Goal: Task Accomplishment & Management: Complete application form

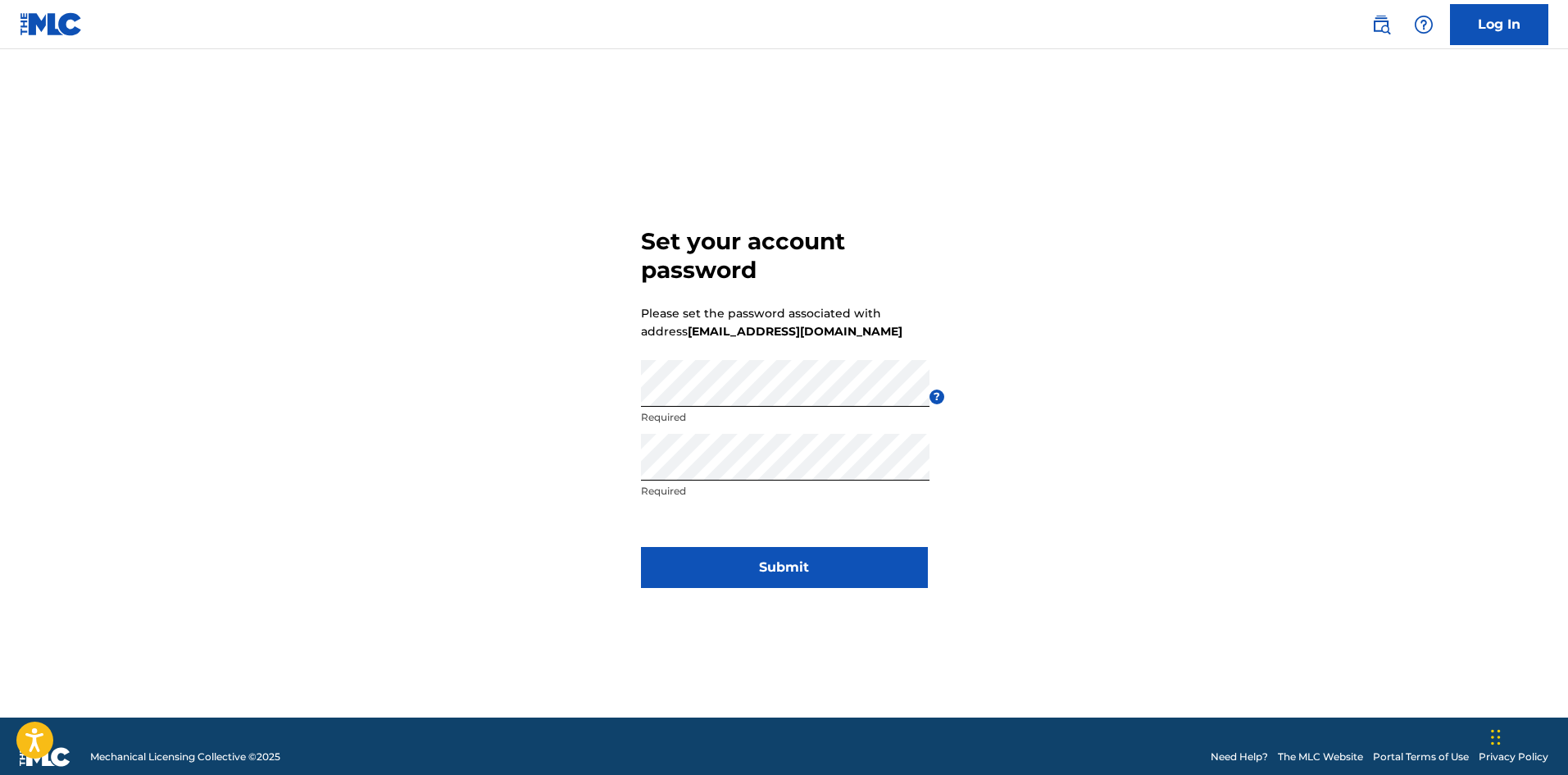
click at [710, 580] on button "Submit" at bounding box center [784, 567] width 287 height 41
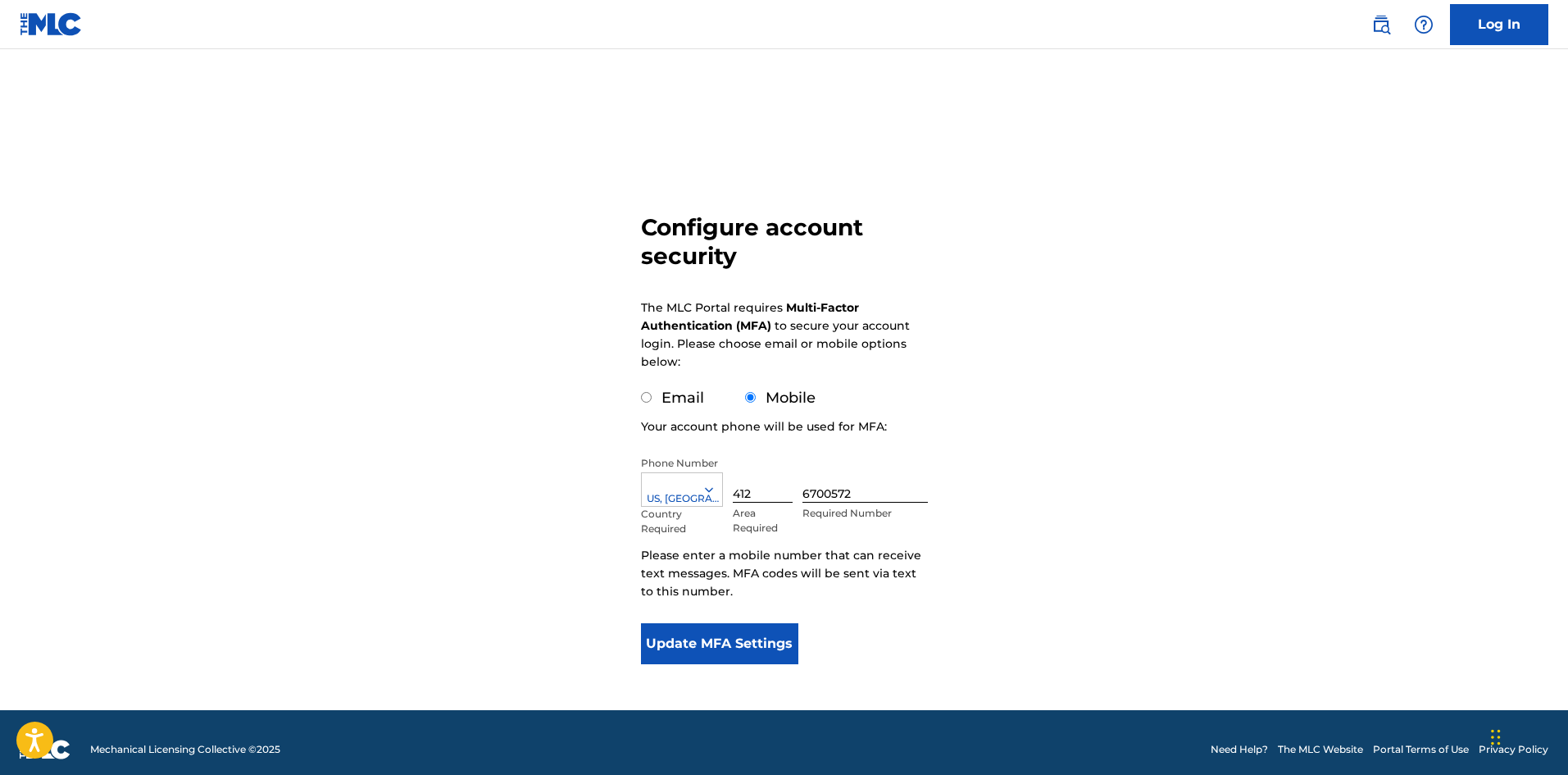
click at [718, 627] on button "Update MFA Settings" at bounding box center [720, 643] width 158 height 41
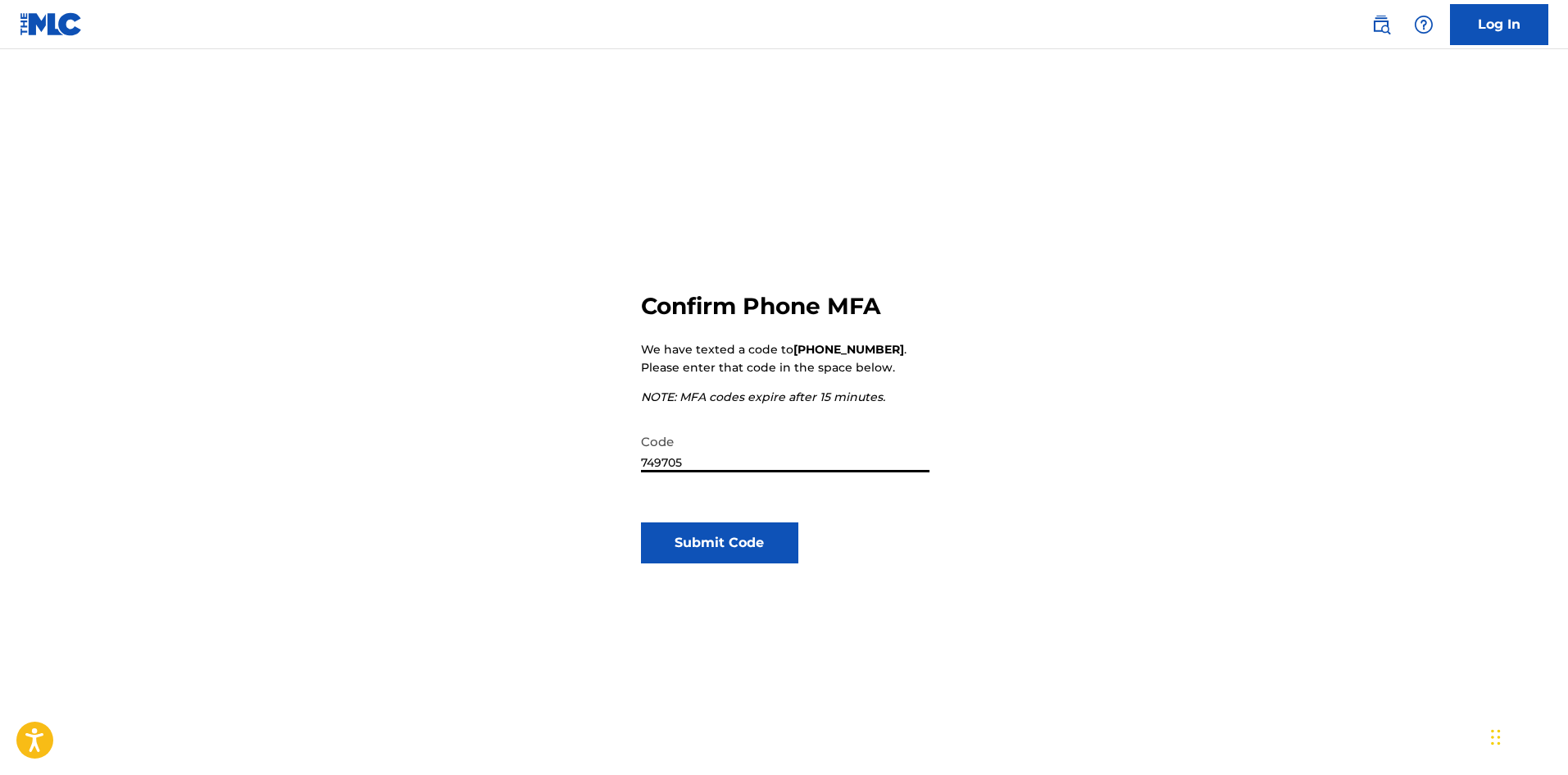
type input "749705"
click at [715, 538] on button "Submit Code" at bounding box center [720, 542] width 158 height 41
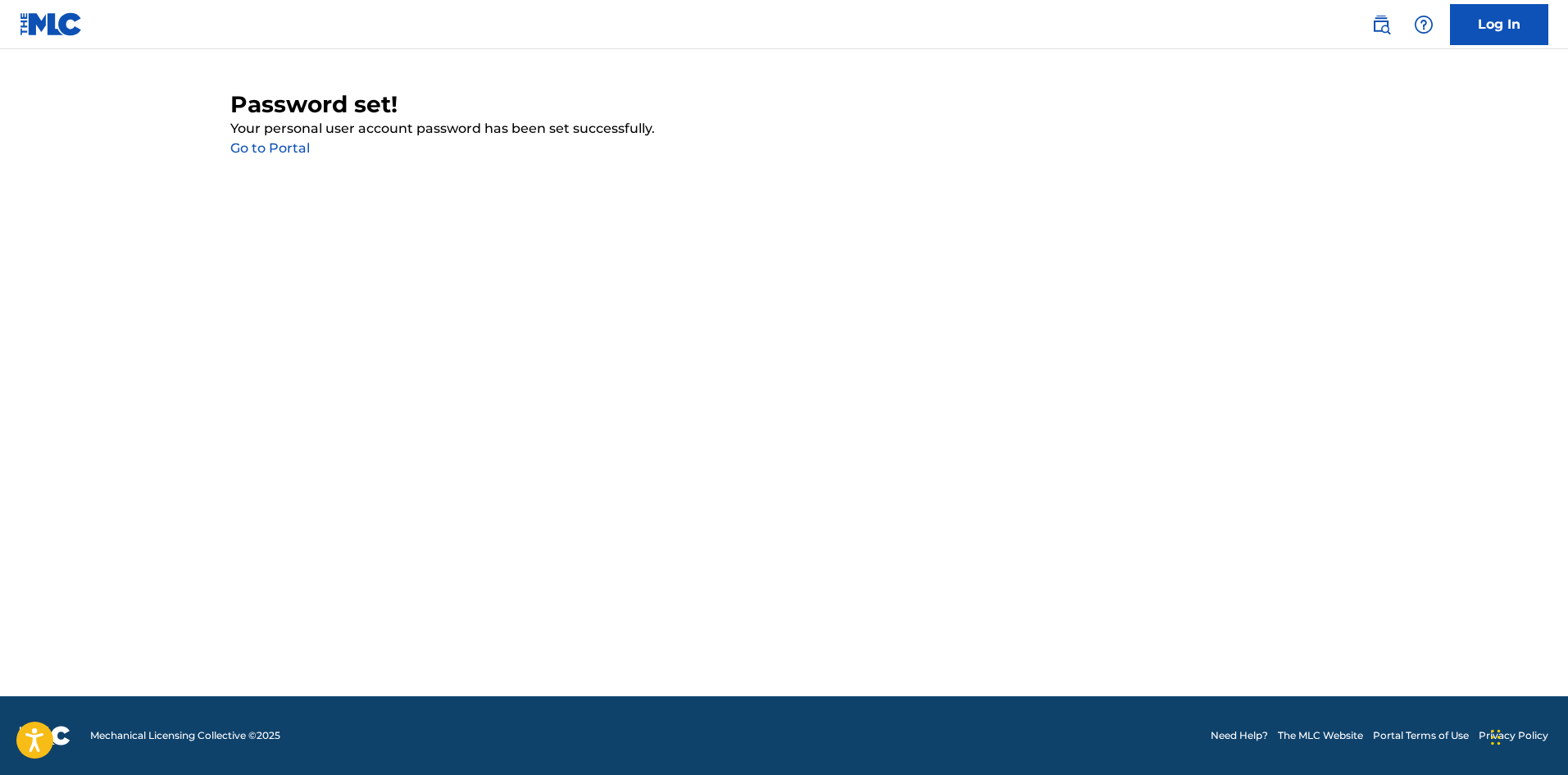
click at [256, 143] on link "Go to Portal" at bounding box center [270, 147] width 79 height 15
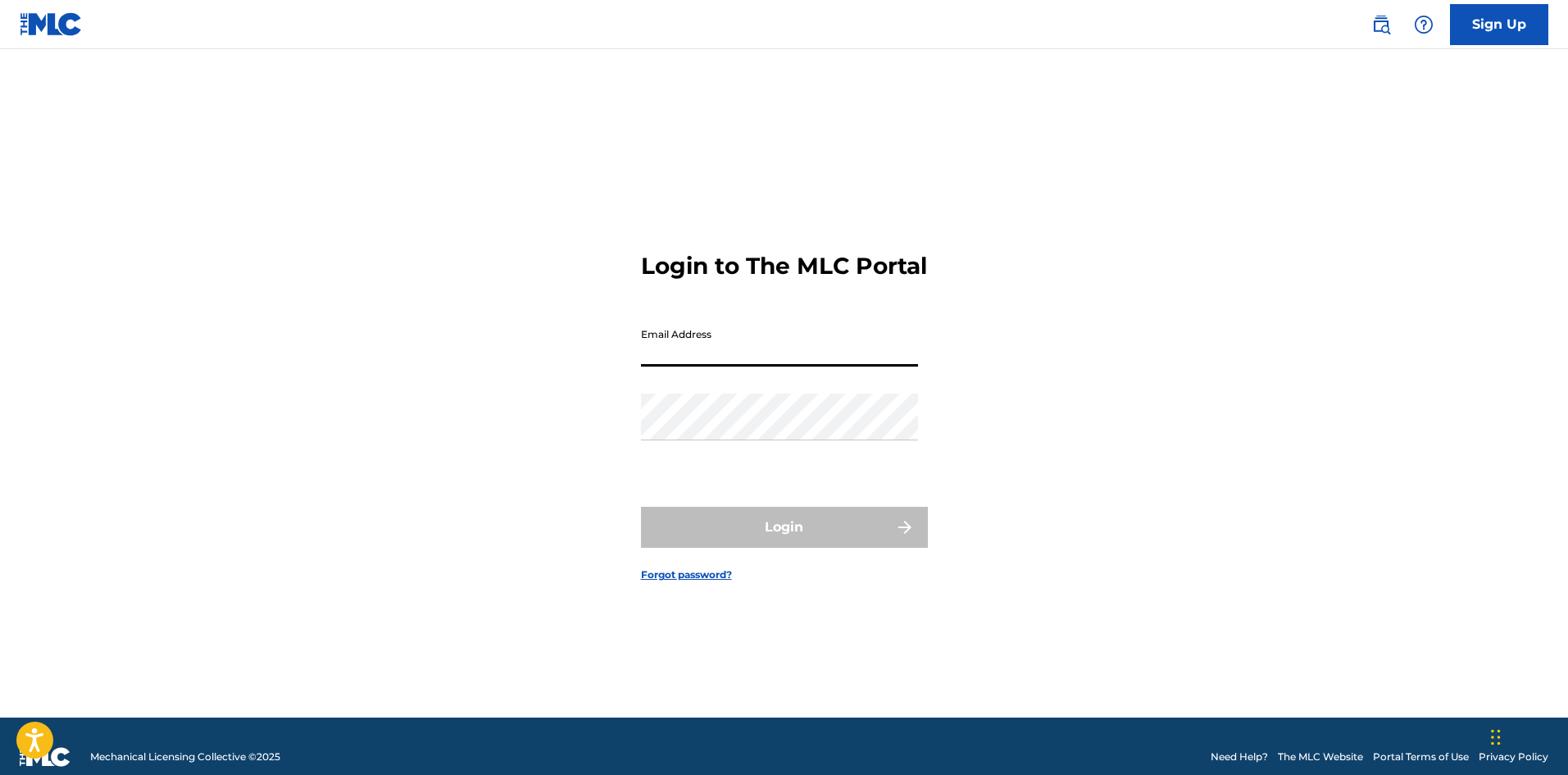
click at [788, 355] on input "Email Address" at bounding box center [779, 344] width 277 height 47
type input "[EMAIL_ADDRESS][DOMAIN_NAME]"
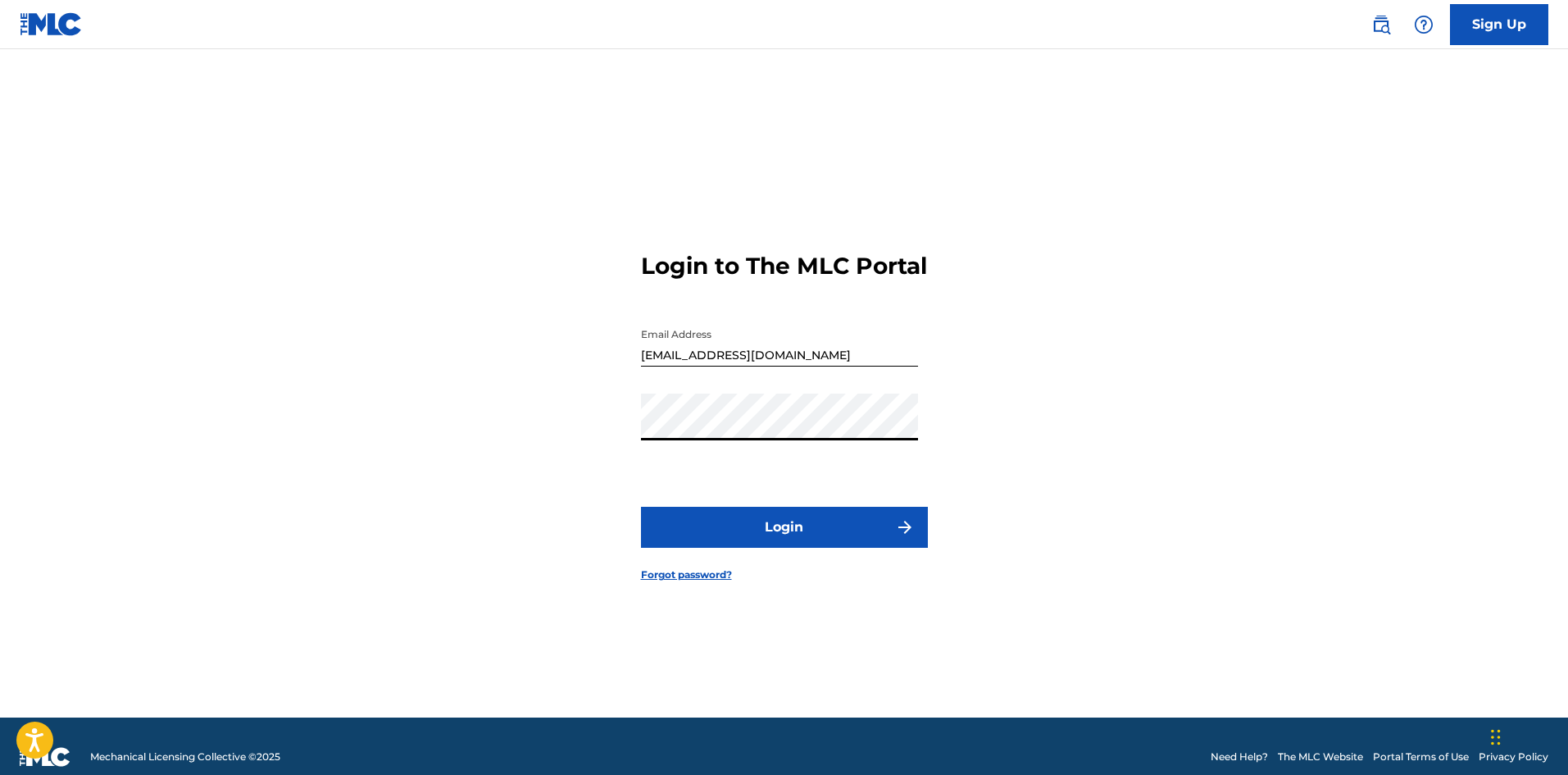
click at [641, 507] on button "Login" at bounding box center [784, 527] width 287 height 41
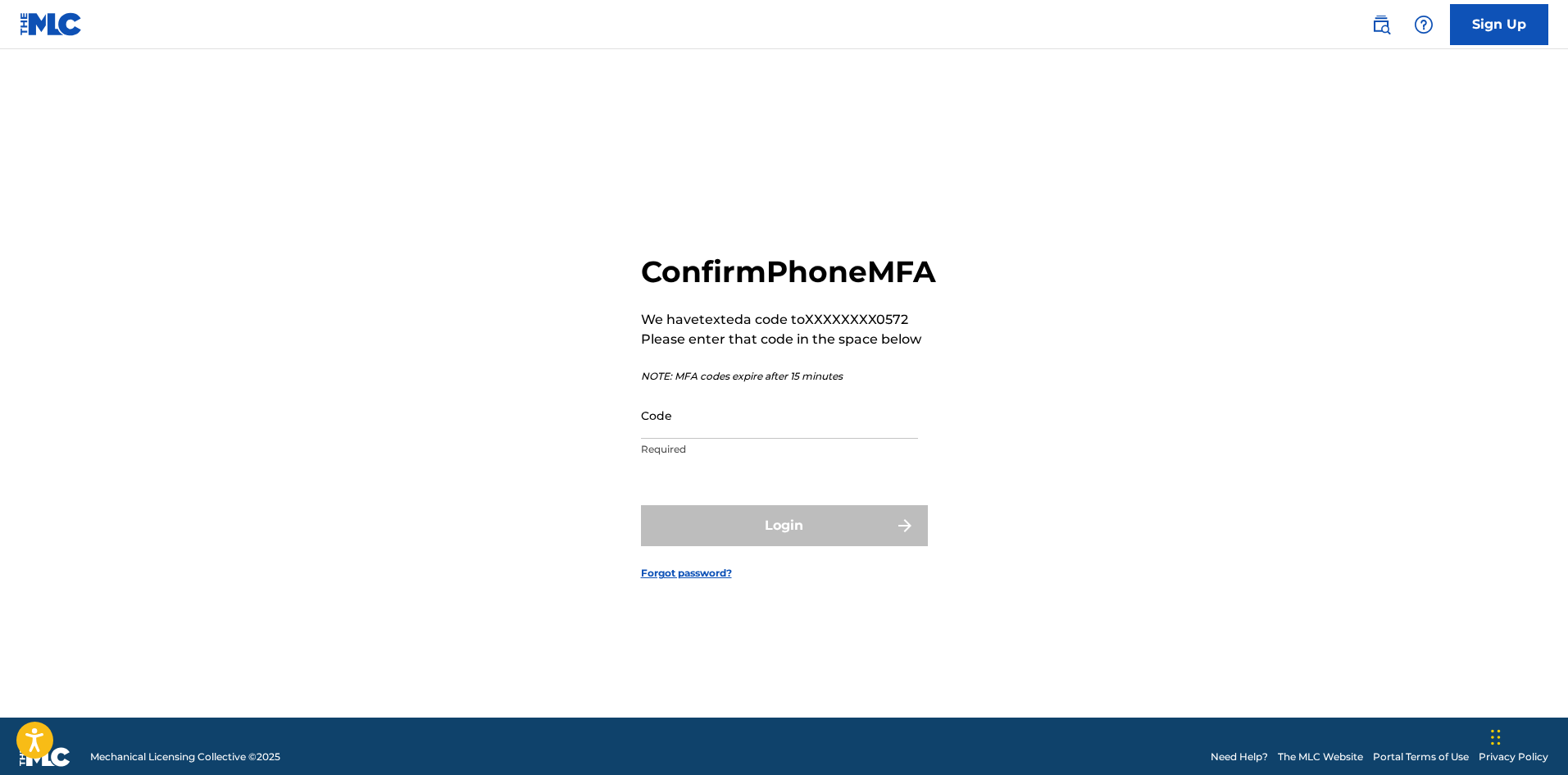
click at [769, 438] on input "Code" at bounding box center [779, 416] width 277 height 47
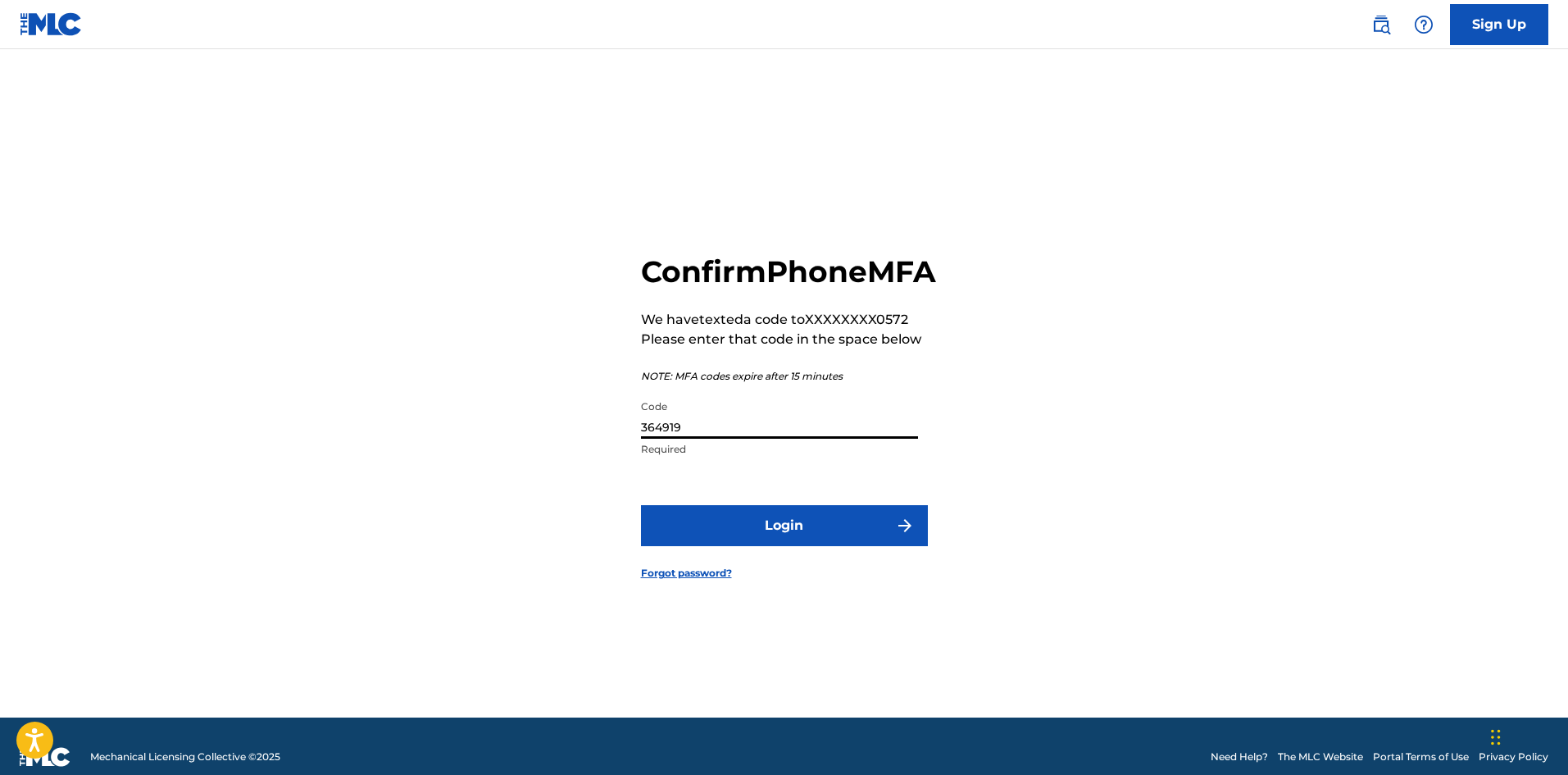
type input "364919"
click at [809, 542] on button "Login" at bounding box center [784, 525] width 287 height 41
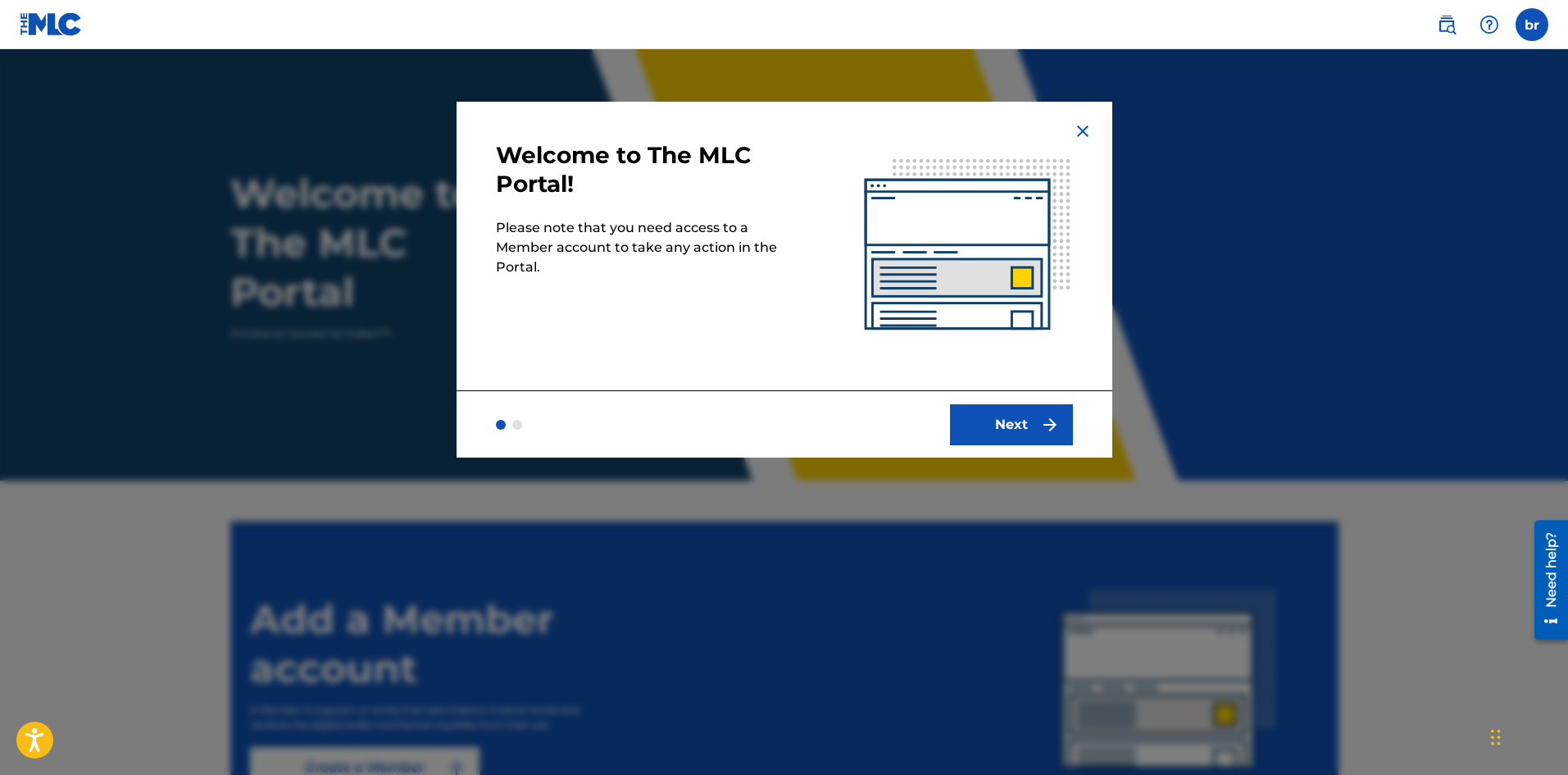
click at [1079, 131] on img at bounding box center [1083, 132] width 20 height 20
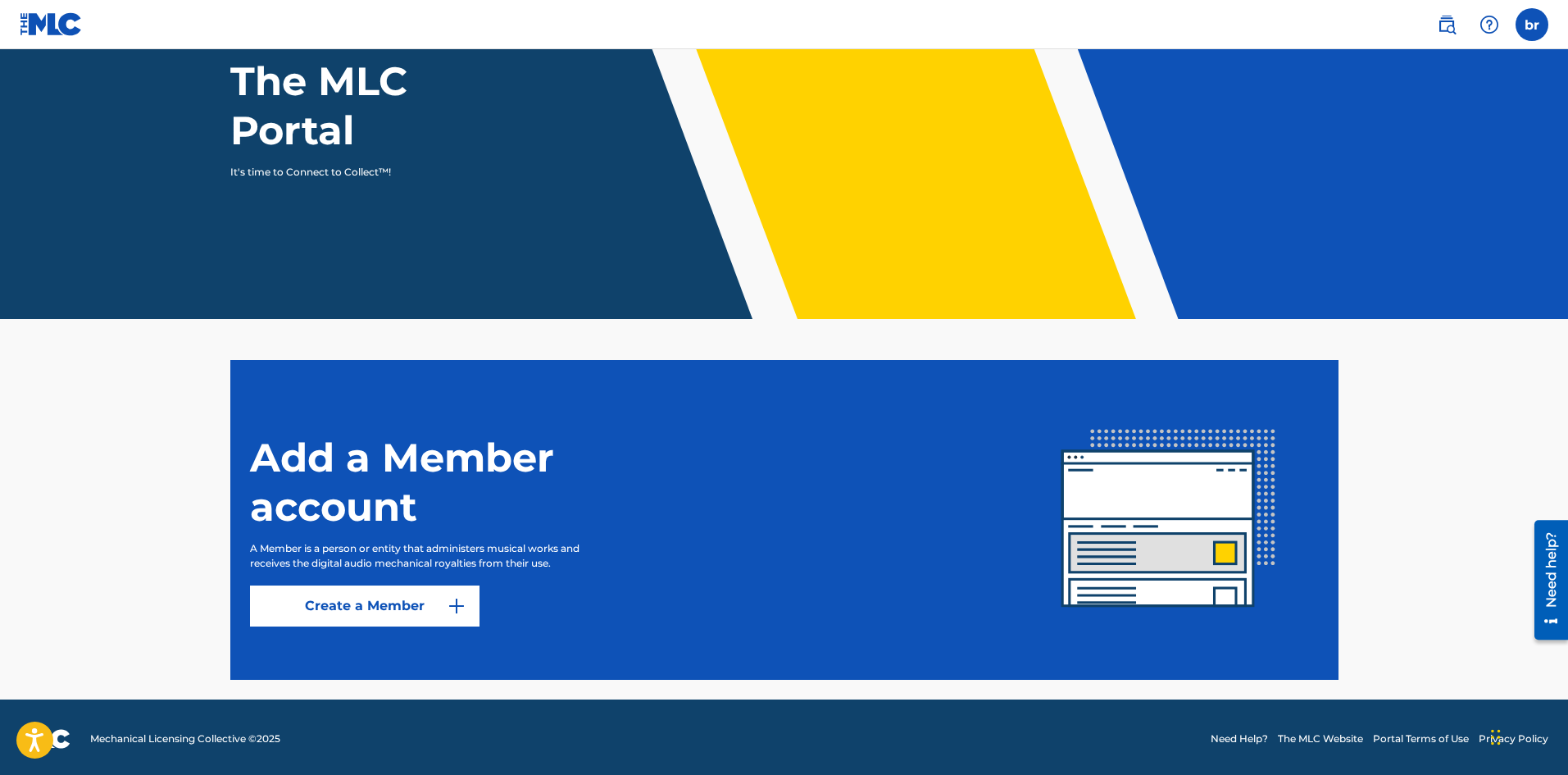
scroll to position [165, 0]
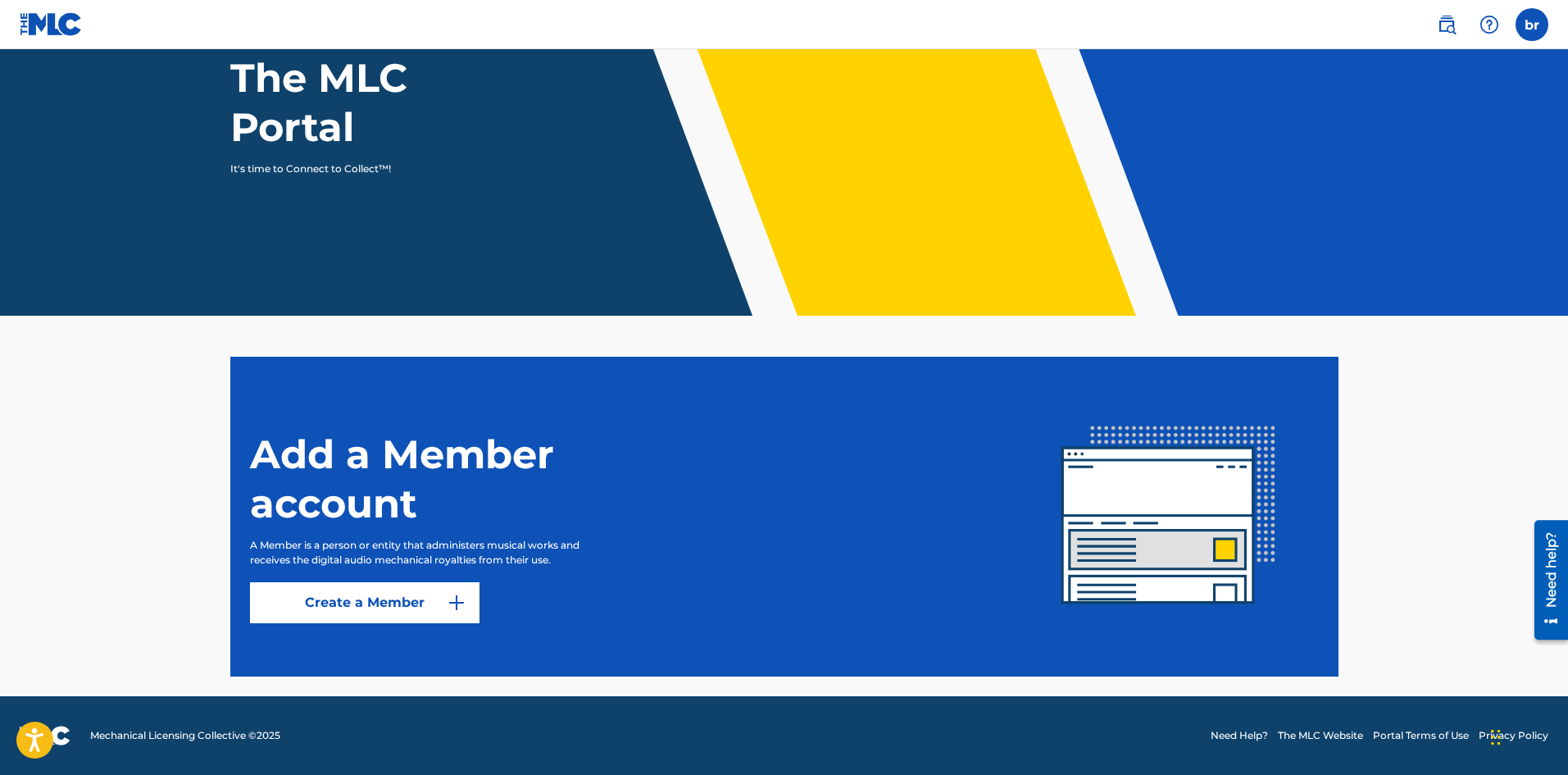
click at [387, 609] on link "Create a Member" at bounding box center [364, 602] width 230 height 41
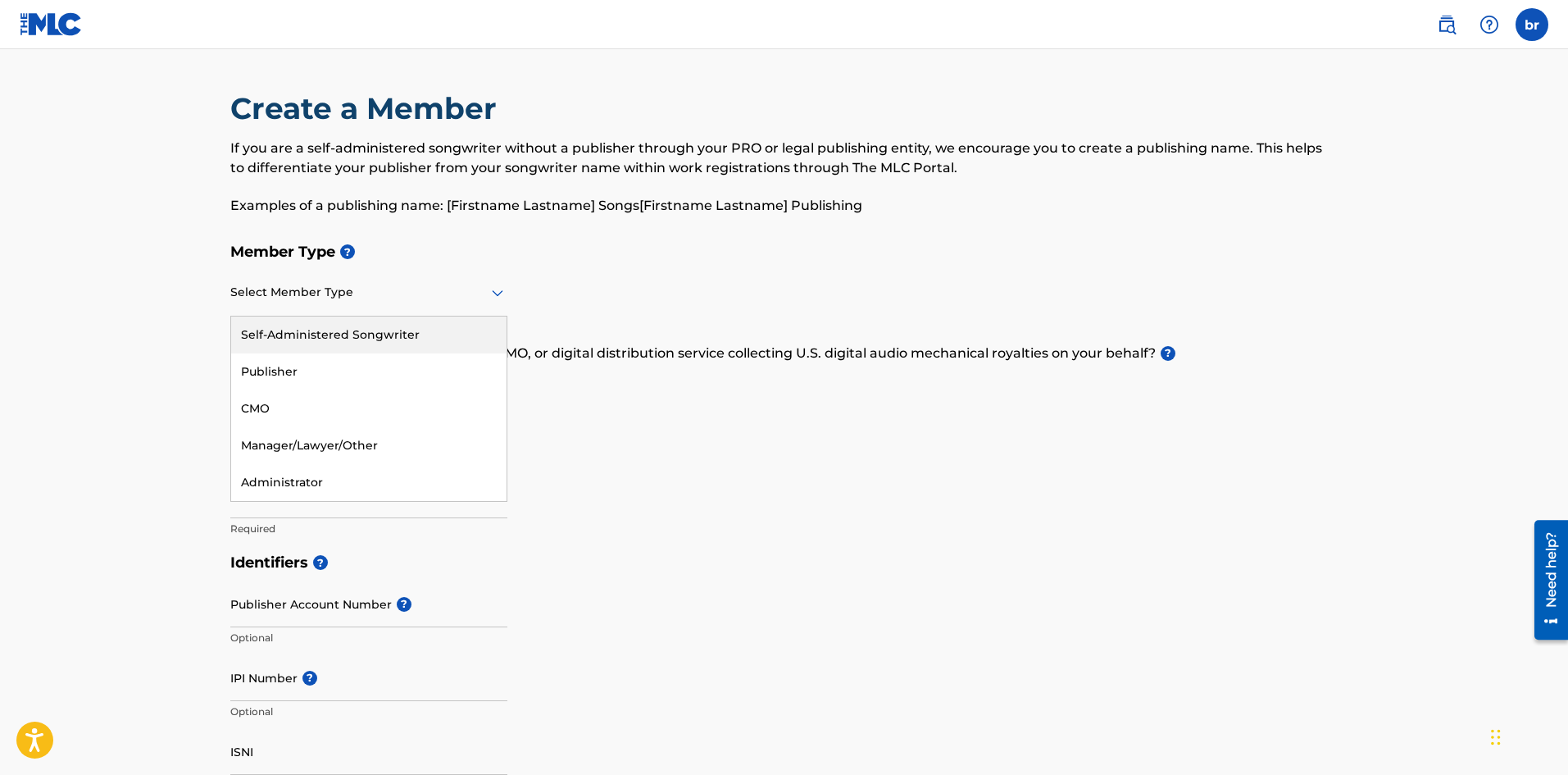
click at [370, 297] on div at bounding box center [368, 292] width 277 height 21
click at [389, 340] on div "Self-Administered Songwriter" at bounding box center [368, 335] width 275 height 37
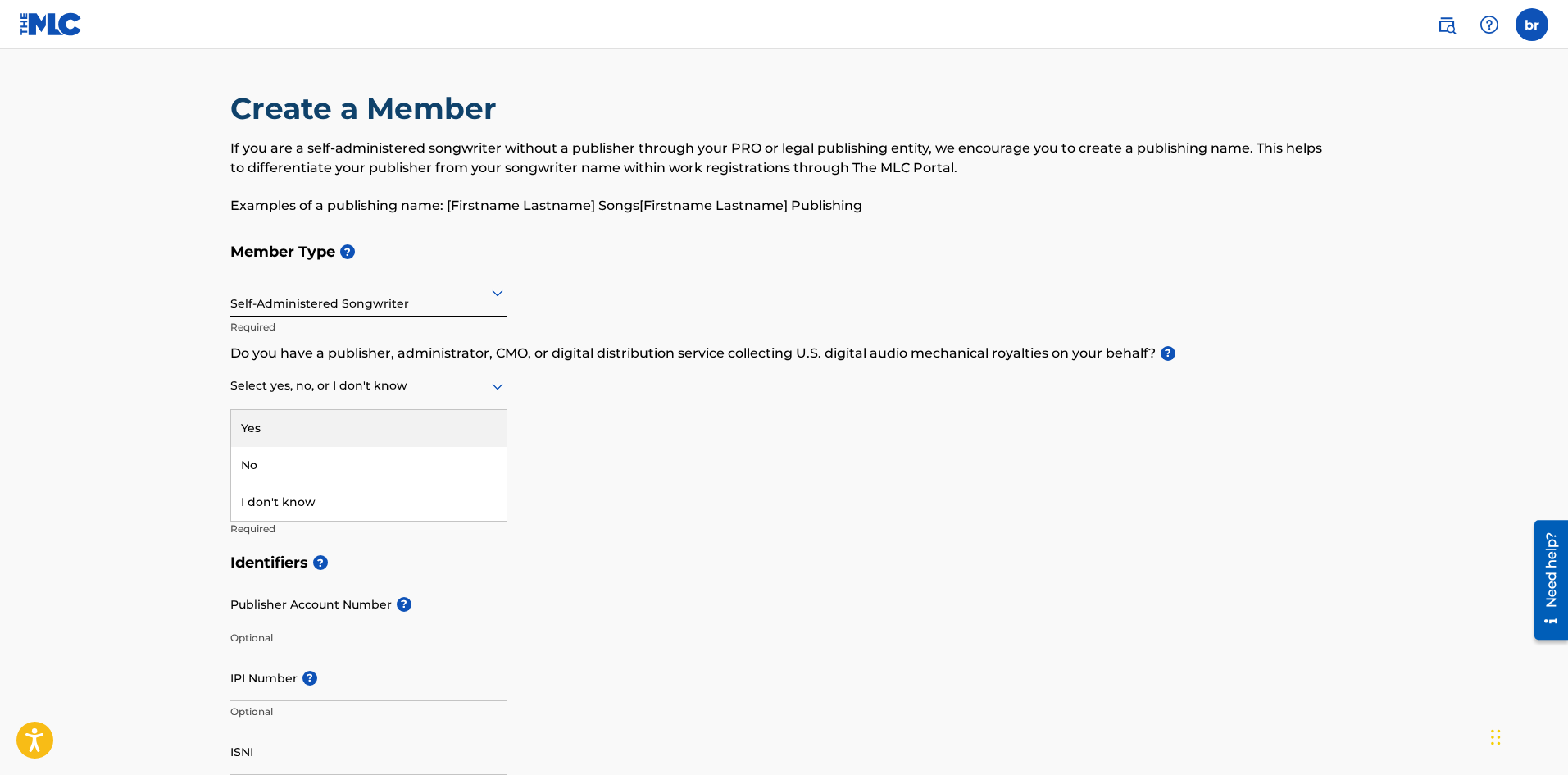
click at [379, 391] on div at bounding box center [368, 385] width 277 height 21
click at [359, 474] on div "No" at bounding box center [368, 465] width 275 height 37
click at [444, 383] on div at bounding box center [368, 385] width 277 height 21
click at [415, 429] on div "Yes" at bounding box center [368, 429] width 275 height 37
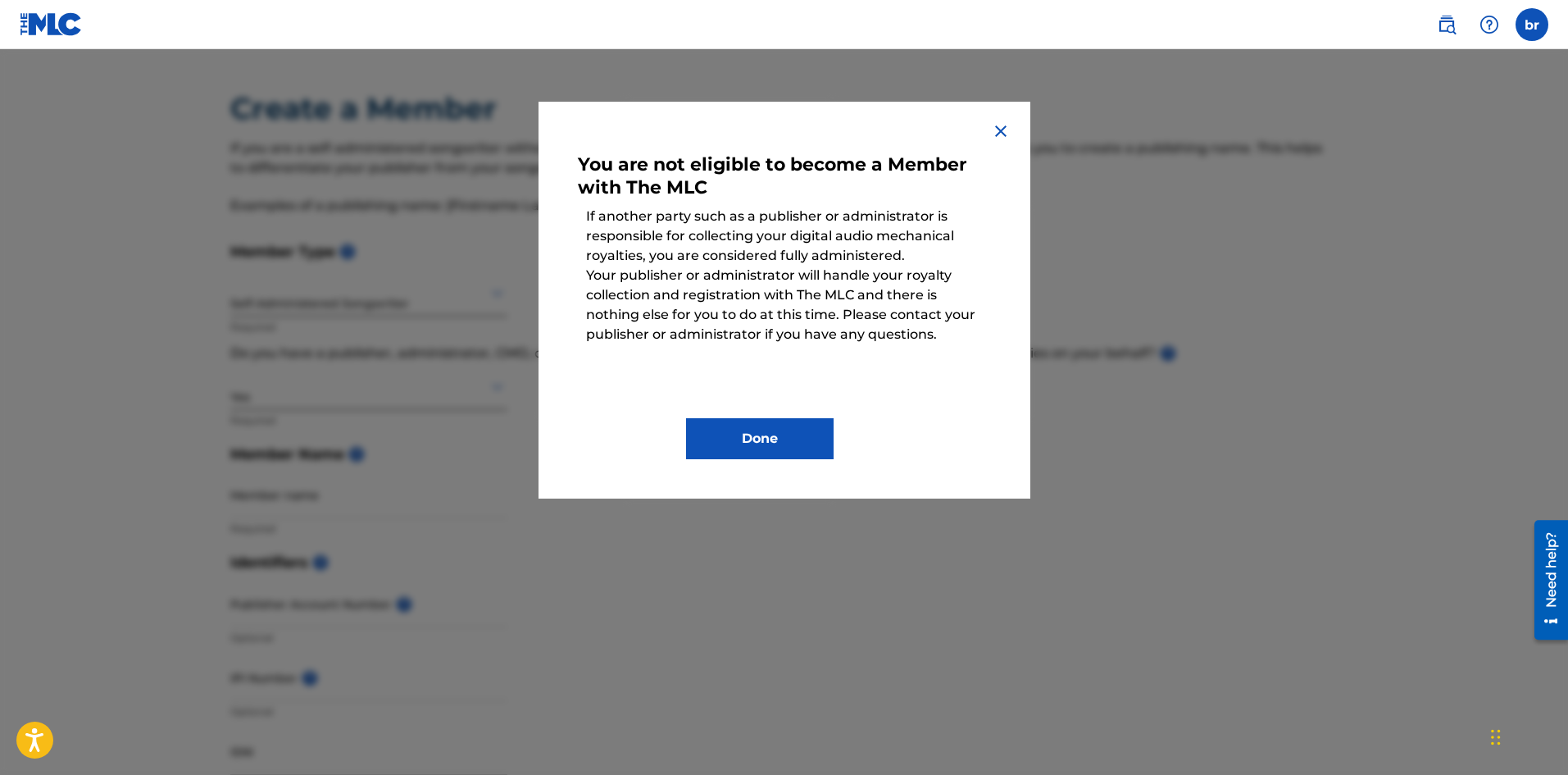
click at [1009, 125] on img at bounding box center [1001, 132] width 20 height 20
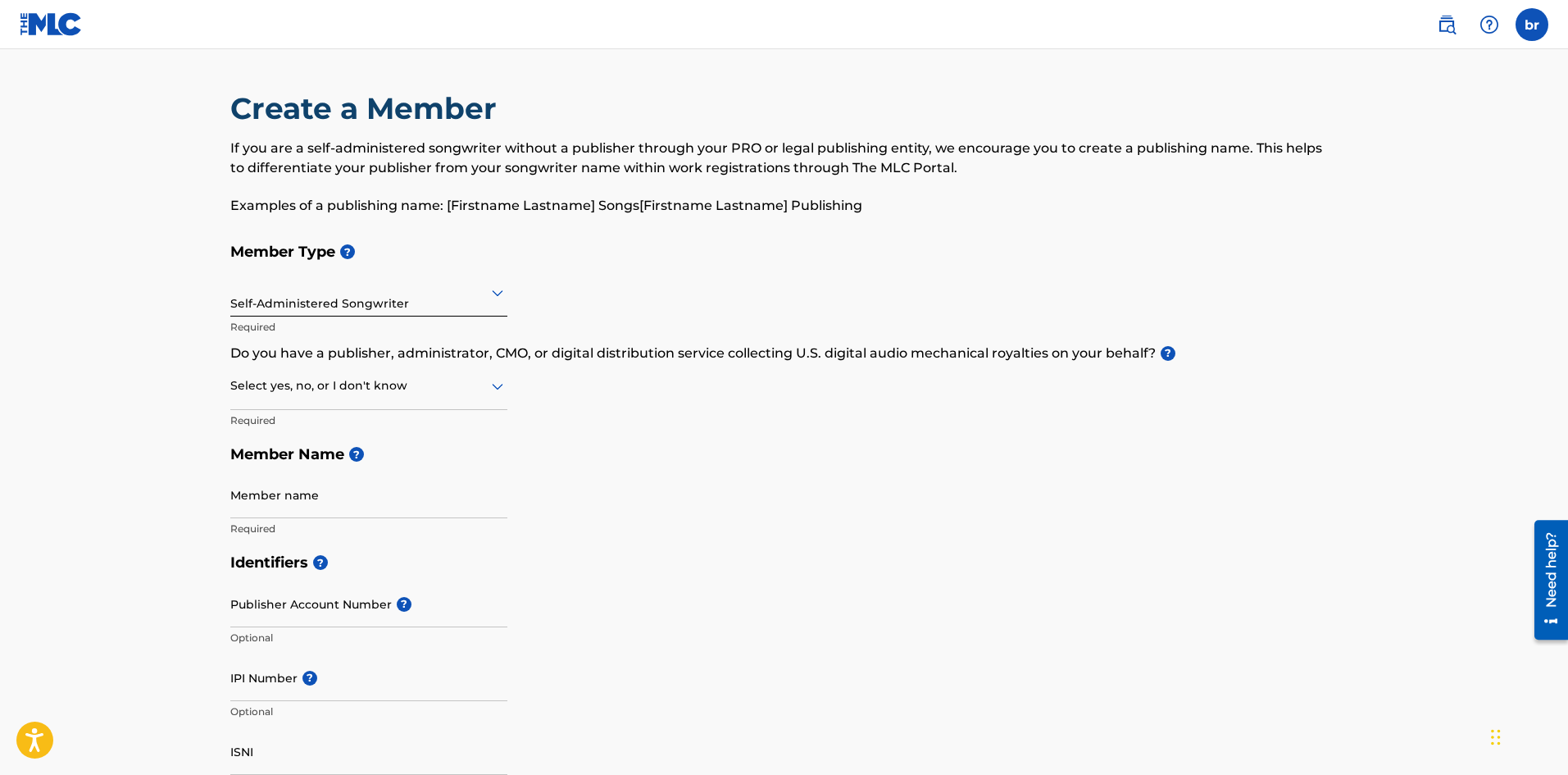
click at [389, 384] on div at bounding box center [368, 385] width 277 height 21
click at [325, 507] on div "I don't know" at bounding box center [368, 502] width 275 height 37
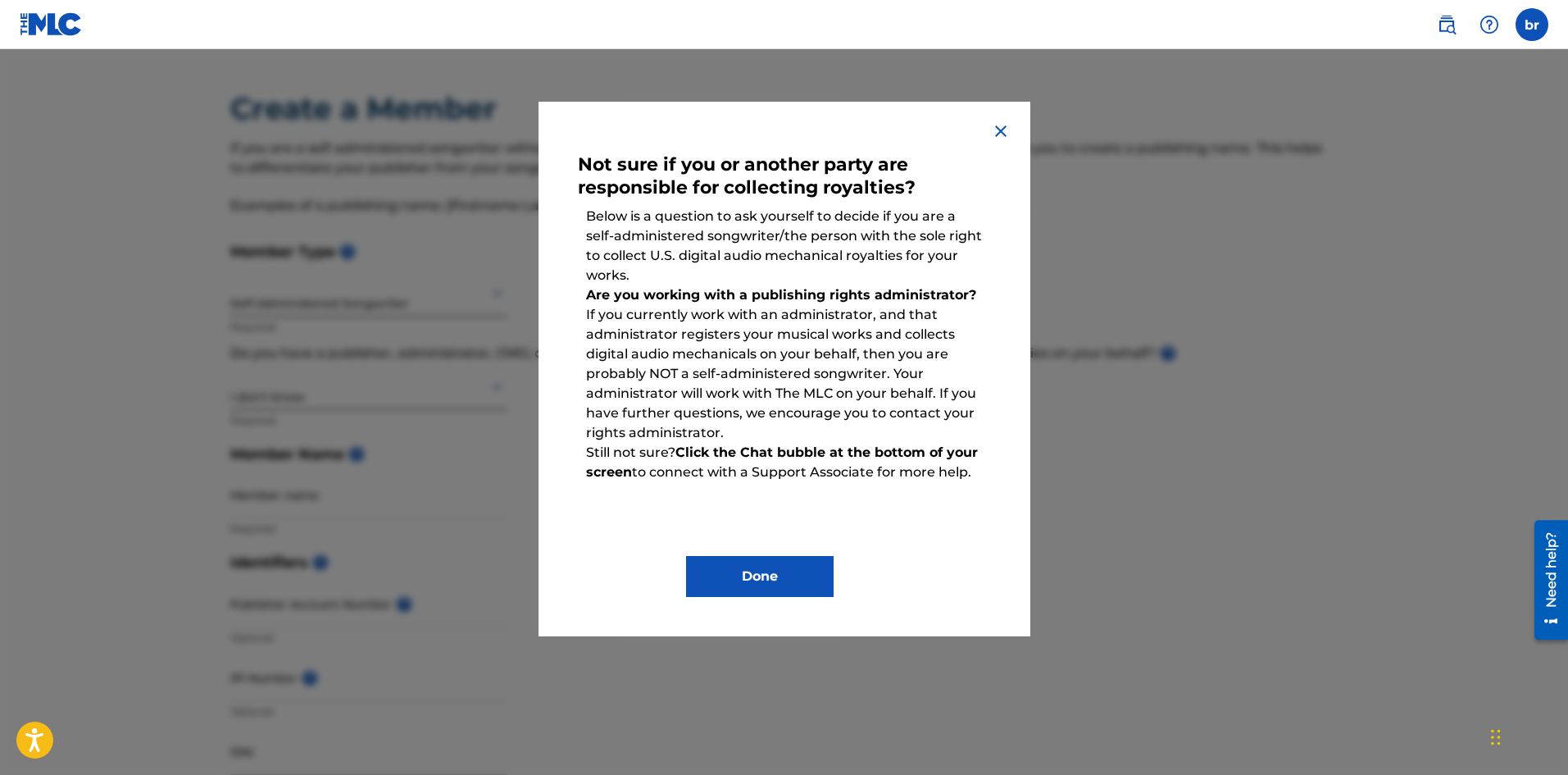
click at [744, 554] on div "Done" at bounding box center [784, 564] width 413 height 66
click at [746, 579] on button "Done" at bounding box center [760, 576] width 148 height 41
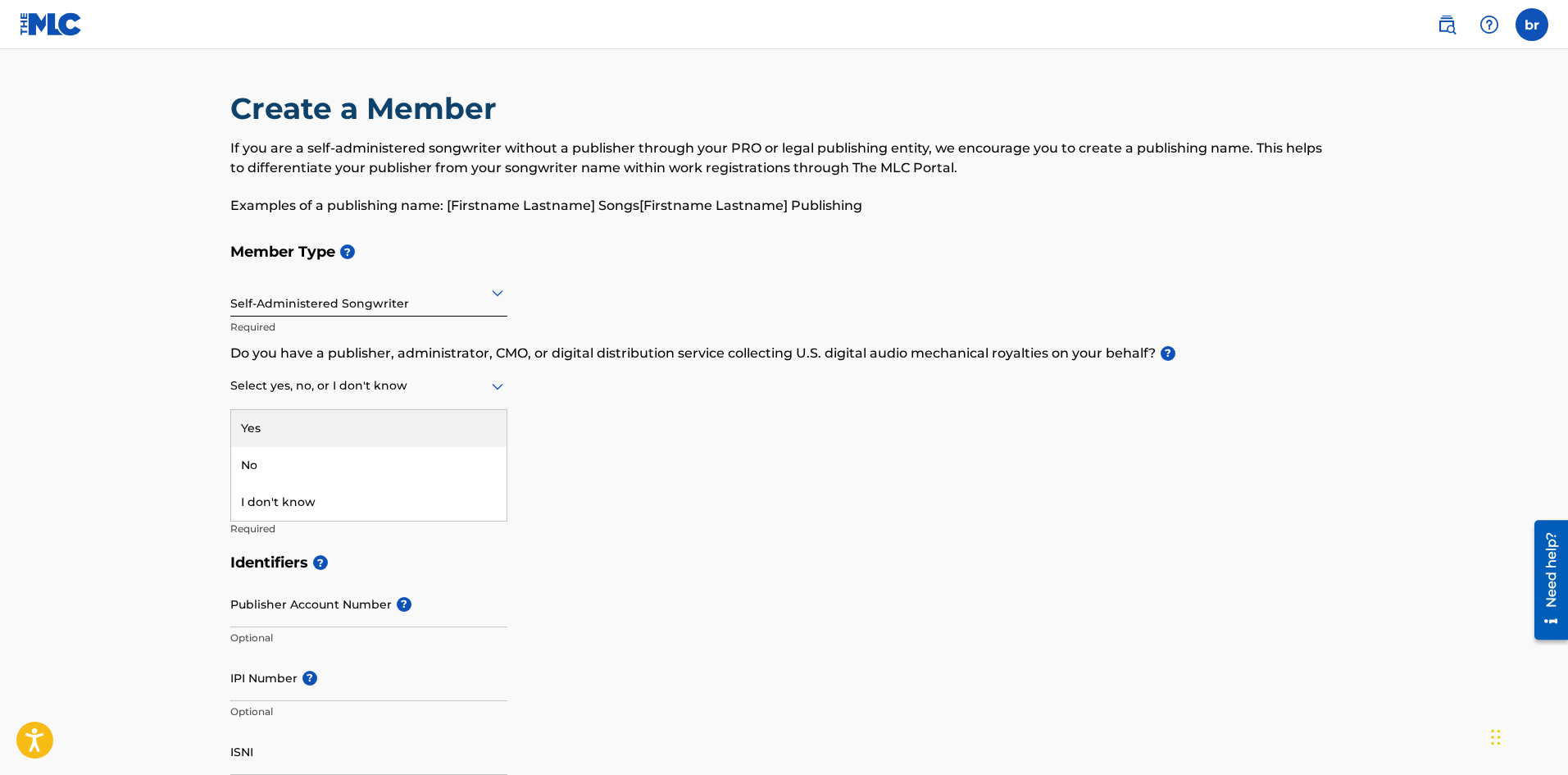
click at [499, 388] on icon at bounding box center [497, 386] width 12 height 6
click at [445, 457] on div "No" at bounding box center [368, 465] width 275 height 37
click at [354, 497] on input "Member name" at bounding box center [368, 495] width 277 height 47
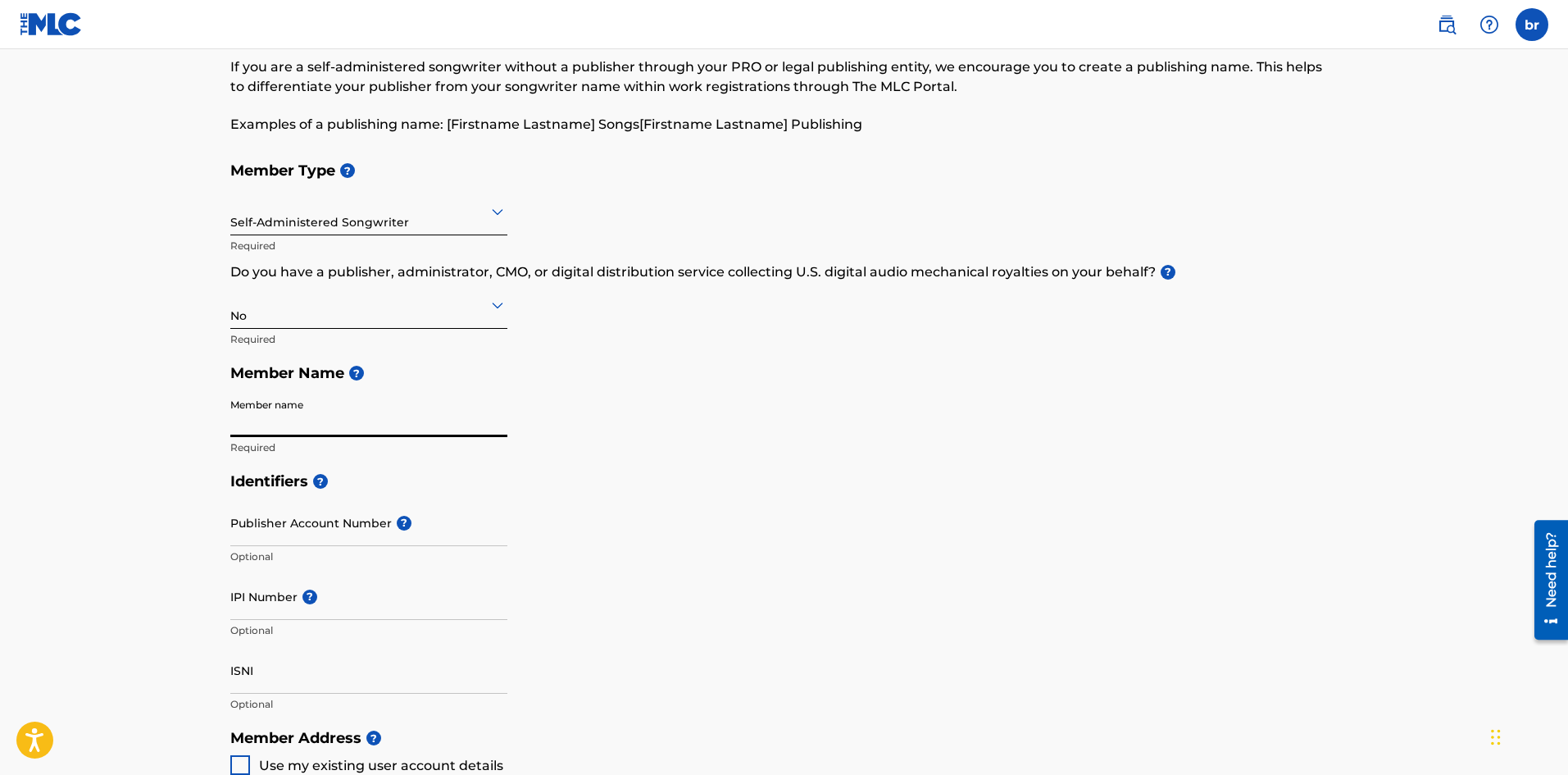
scroll to position [82, 0]
click at [374, 426] on input "Member name" at bounding box center [368, 413] width 277 height 47
type input "[PERSON_NAME]"
type input "[STREET_ADDRESS]"
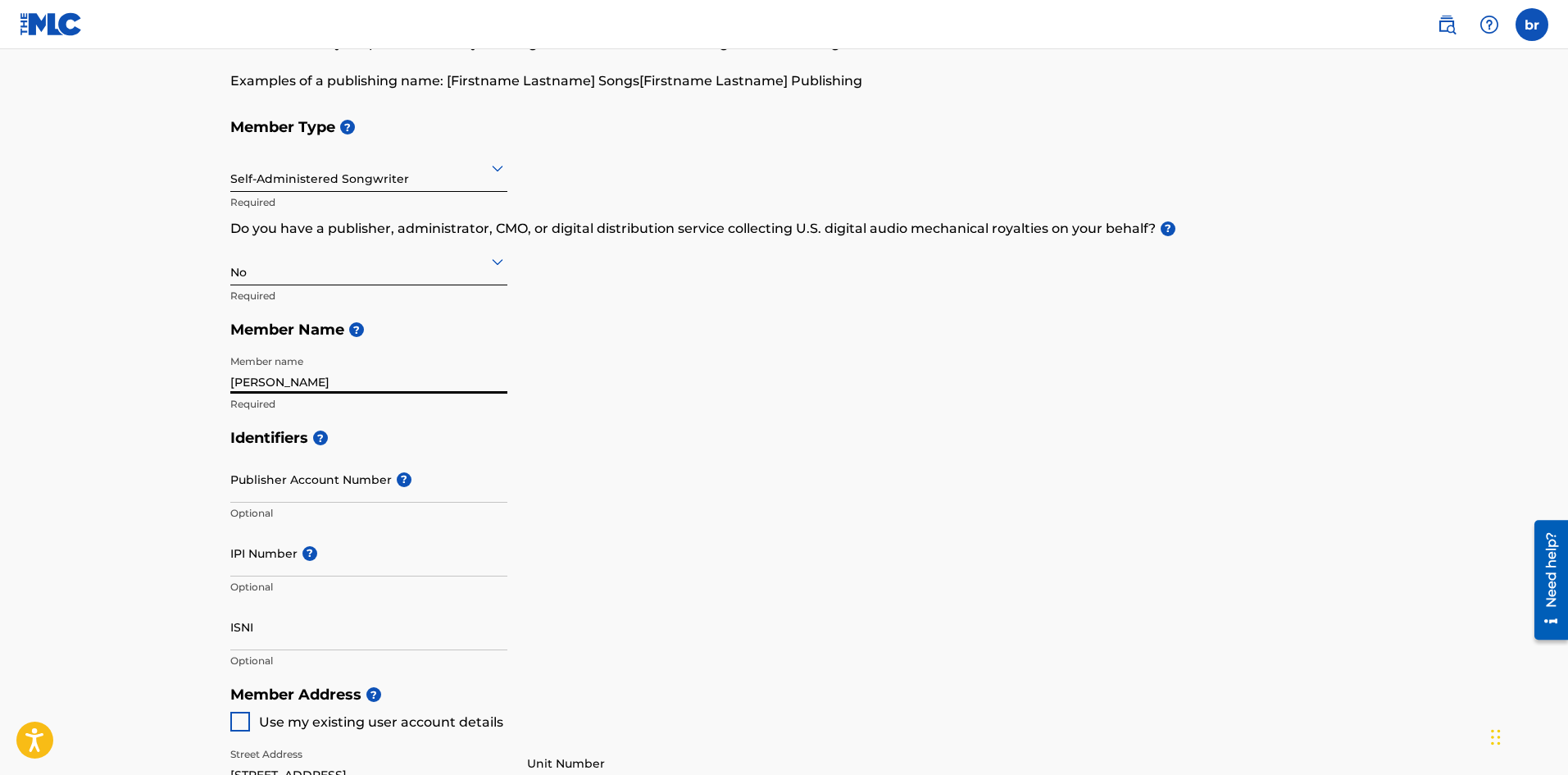
scroll to position [0, 0]
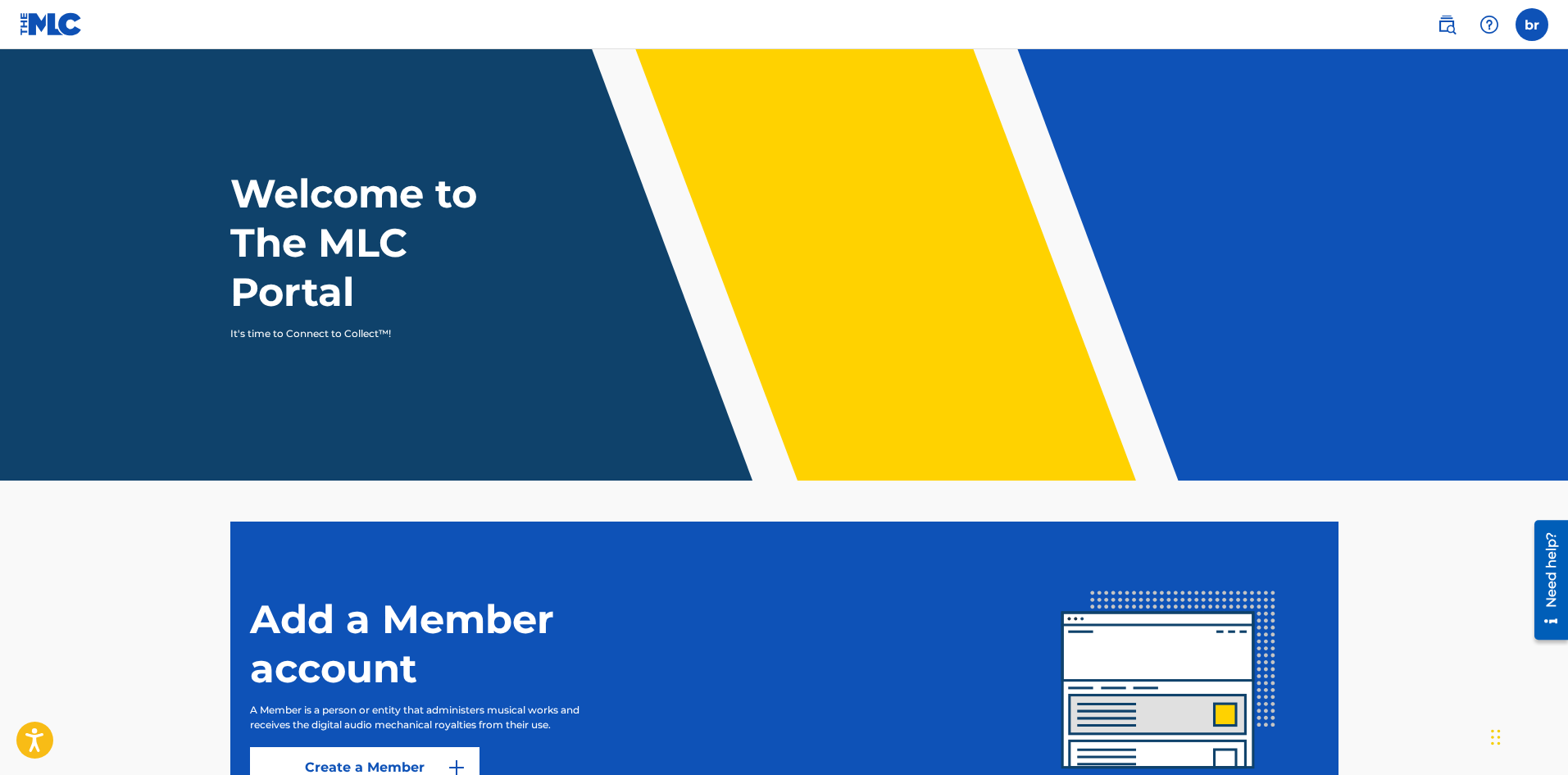
scroll to position [165, 0]
